Goal: Find specific page/section: Find specific page/section

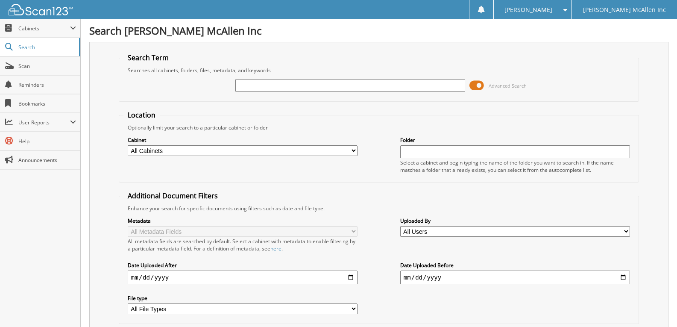
click at [293, 82] on input "text" at bounding box center [350, 85] width 230 height 13
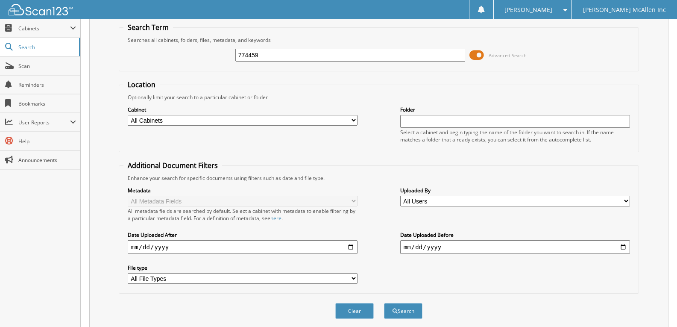
scroll to position [61, 0]
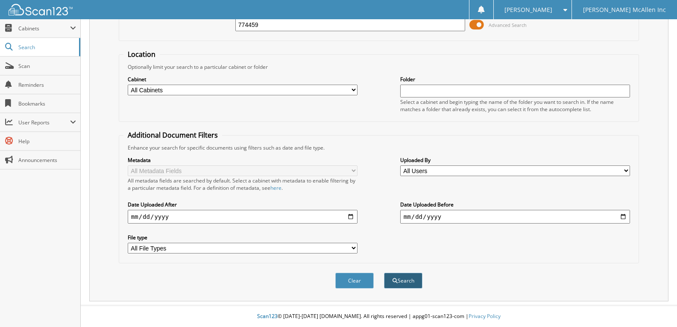
type input "774459"
click at [405, 279] on button "Search" at bounding box center [403, 280] width 38 height 16
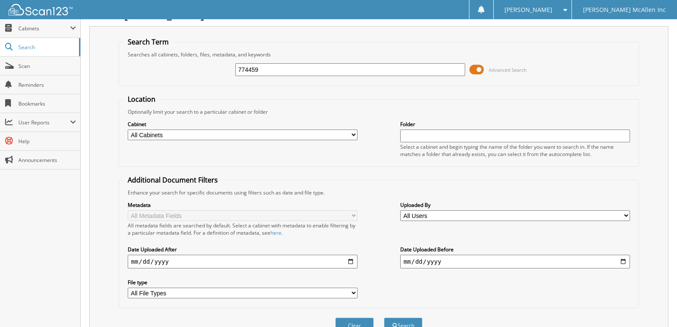
scroll to position [203, 0]
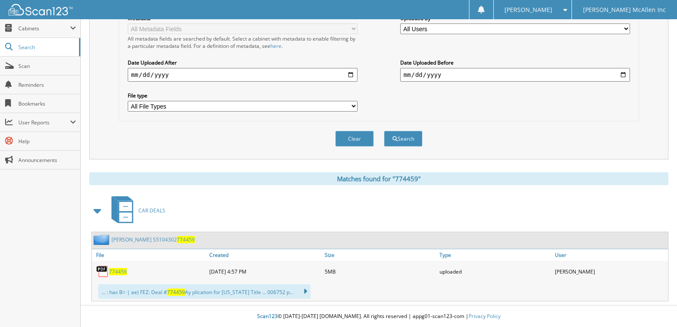
click at [117, 274] on span "774459" at bounding box center [118, 271] width 18 height 7
click at [116, 273] on span "774459" at bounding box center [118, 271] width 18 height 7
click at [119, 272] on span "774459" at bounding box center [118, 271] width 18 height 7
